Goal: Check status: Check status

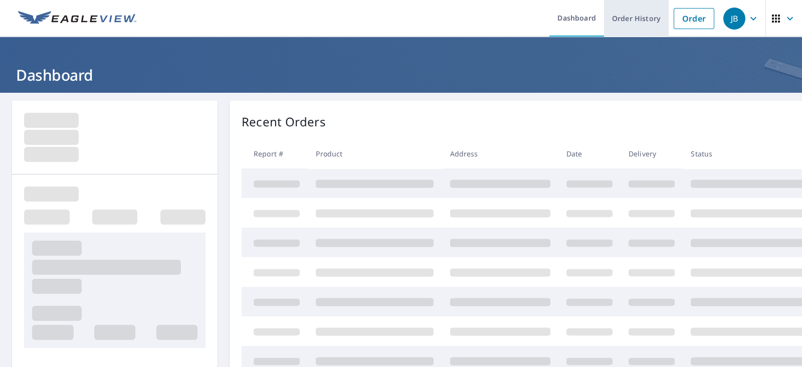
click at [620, 19] on link "Order History" at bounding box center [636, 18] width 65 height 37
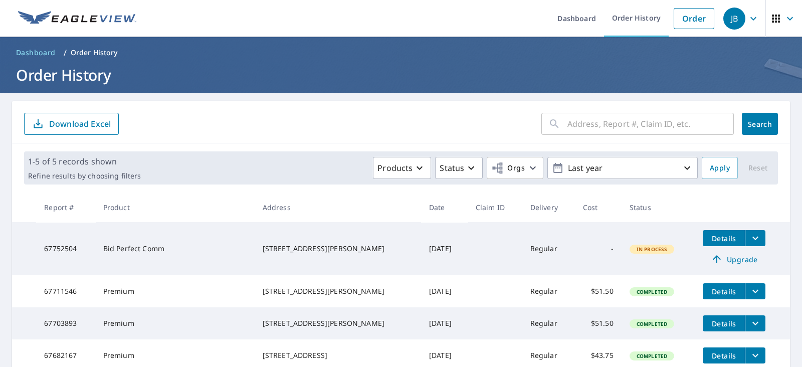
click at [606, 127] on input "text" at bounding box center [650, 124] width 166 height 28
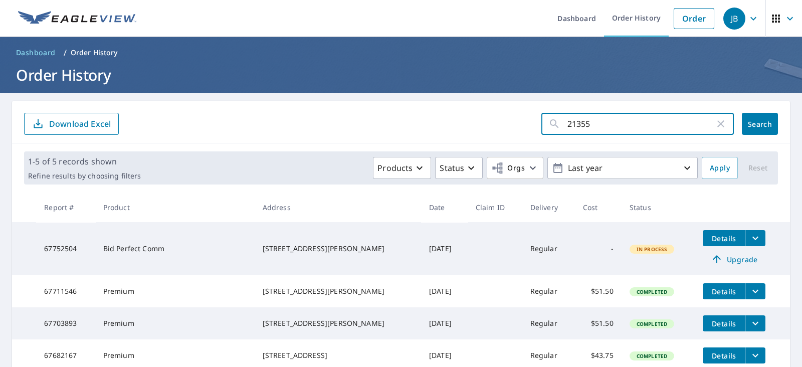
type input "21355"
click at [746, 115] on button "Search" at bounding box center [760, 124] width 36 height 22
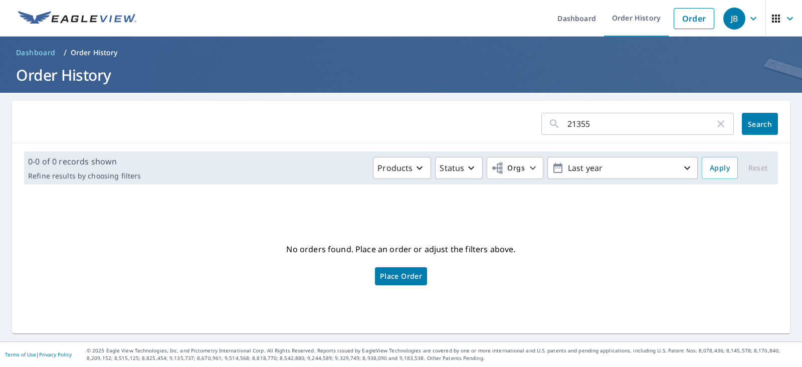
click at [488, 116] on form "21355 ​ Search" at bounding box center [401, 124] width 754 height 22
